Goal: Transaction & Acquisition: Purchase product/service

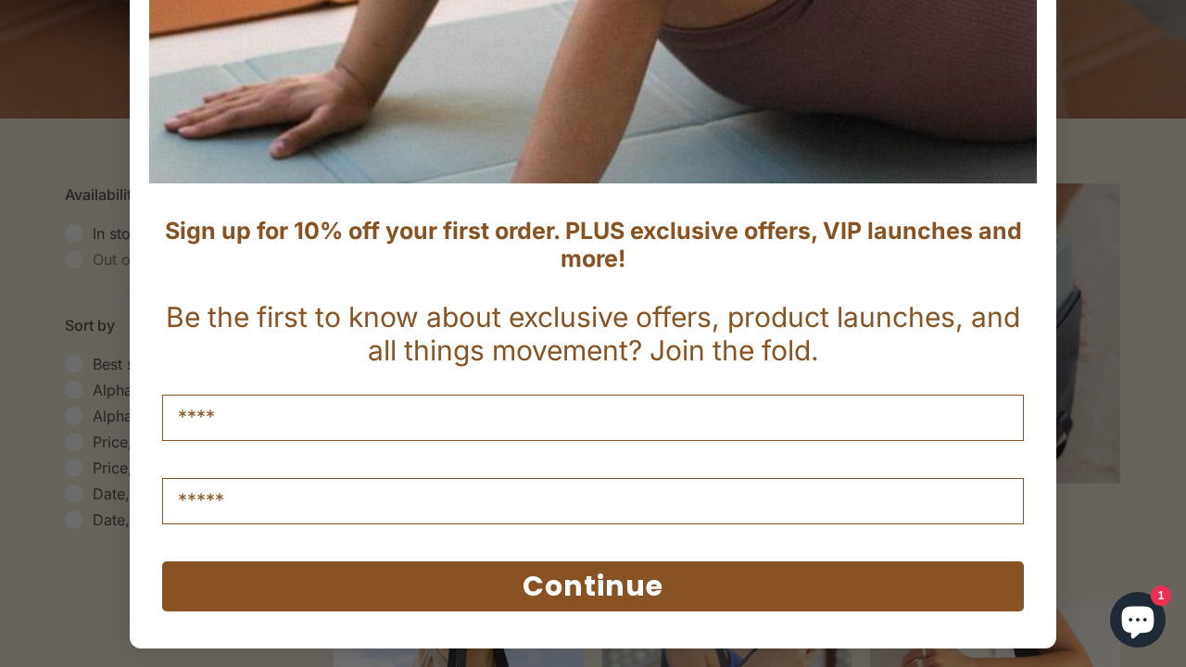
scroll to position [535, 0]
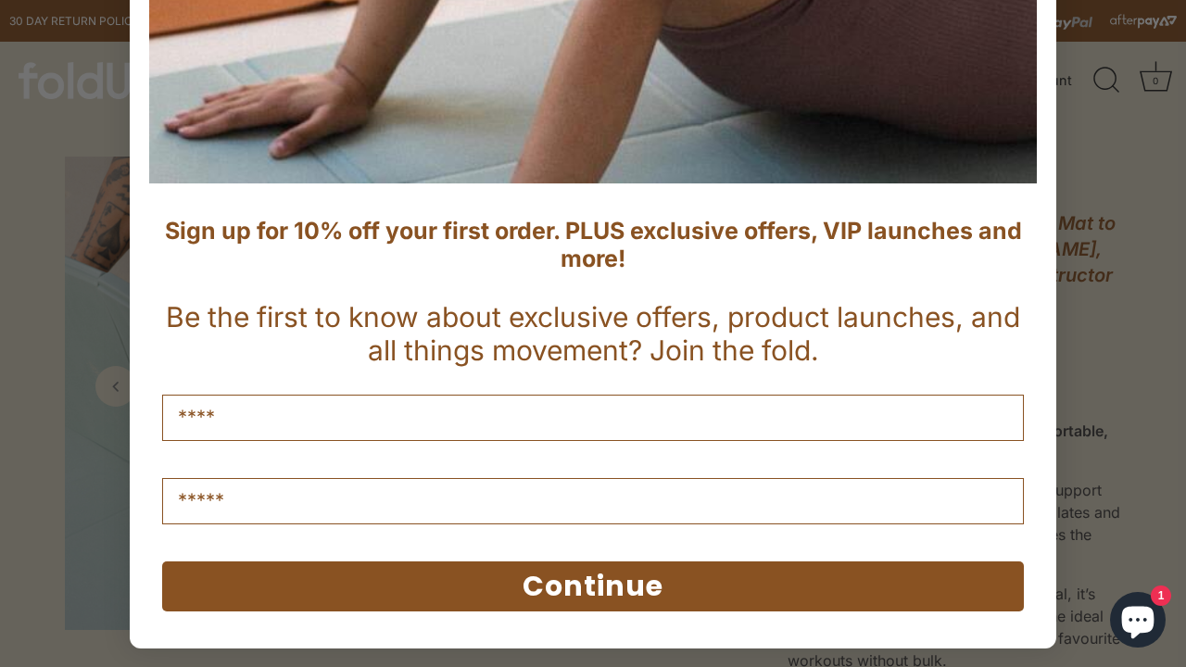
click at [586, 587] on button "Continue" at bounding box center [593, 587] width 862 height 50
